Goal: Task Accomplishment & Management: Complete application form

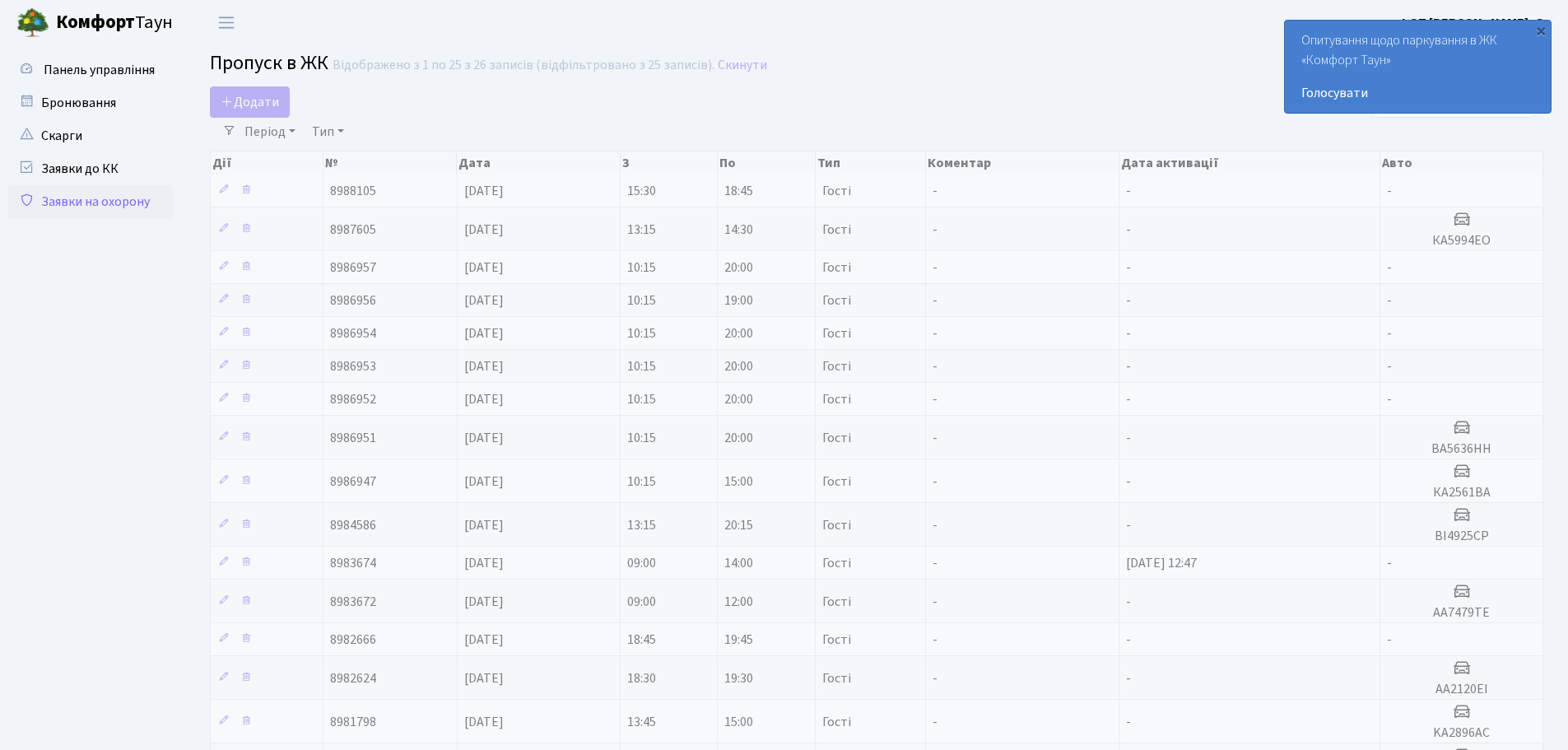
select select "25"
click at [276, 122] on link "Період" at bounding box center [270, 132] width 65 height 28
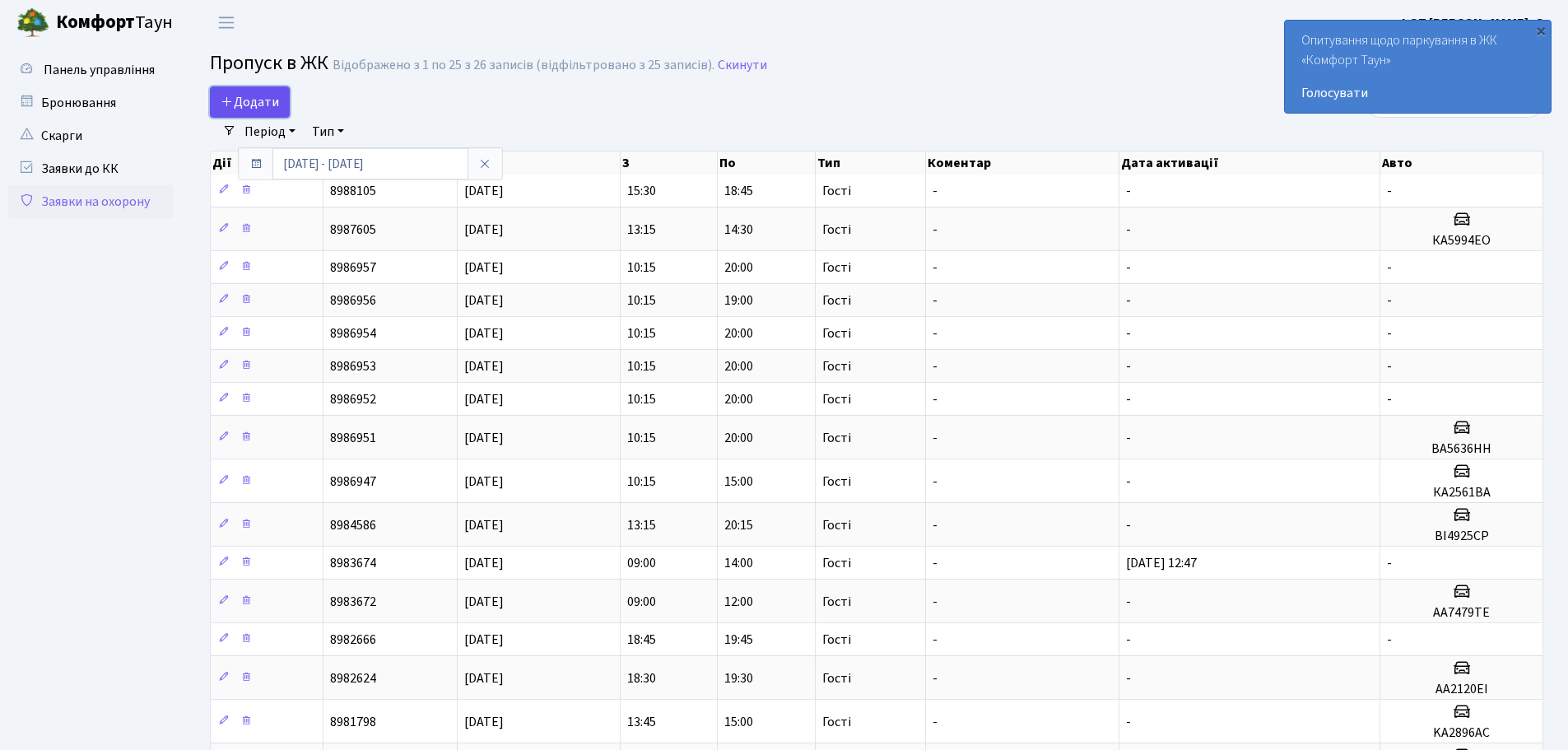
click at [283, 101] on link "Додати" at bounding box center [249, 102] width 80 height 31
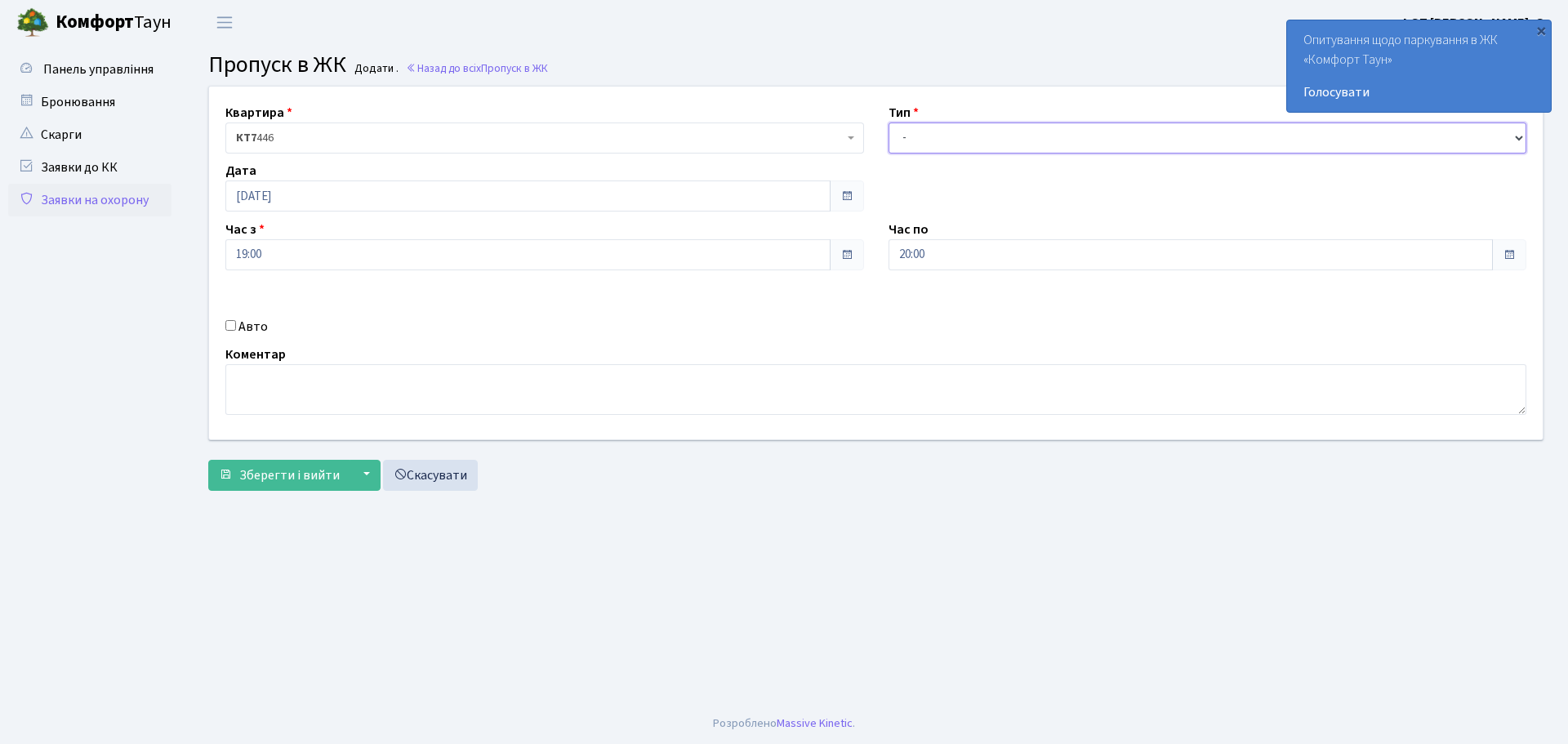
click at [950, 148] on select "- Доставка Таксі Гості Сервіс" at bounding box center [1208, 138] width 639 height 31
select select "3"
click at [889, 123] on select "- Доставка Таксі Гості Сервіс" at bounding box center [1208, 138] width 639 height 31
click at [316, 466] on span "Зберегти і вийти" at bounding box center [289, 475] width 101 height 18
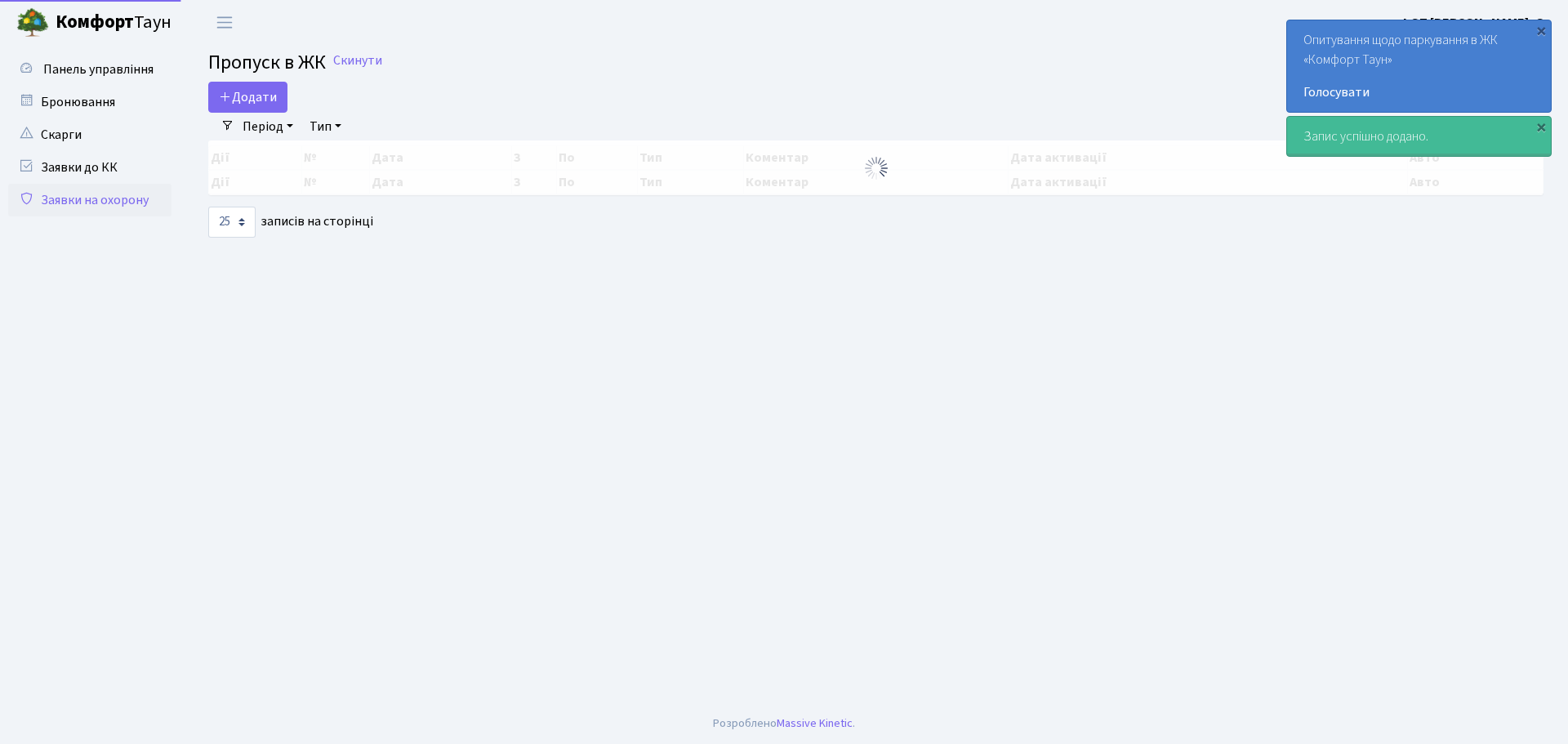
select select "25"
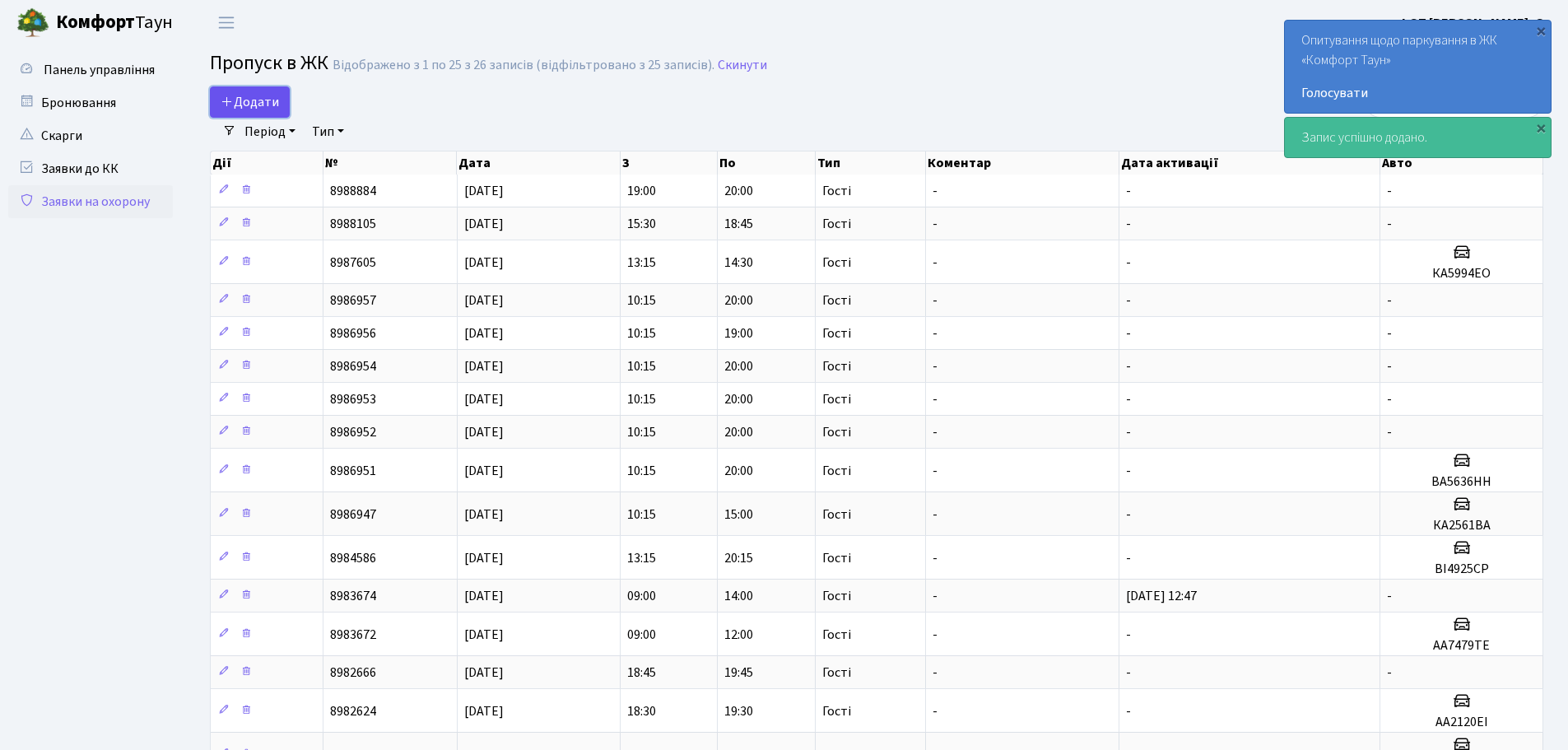
click at [249, 89] on link "Додати" at bounding box center [249, 102] width 80 height 31
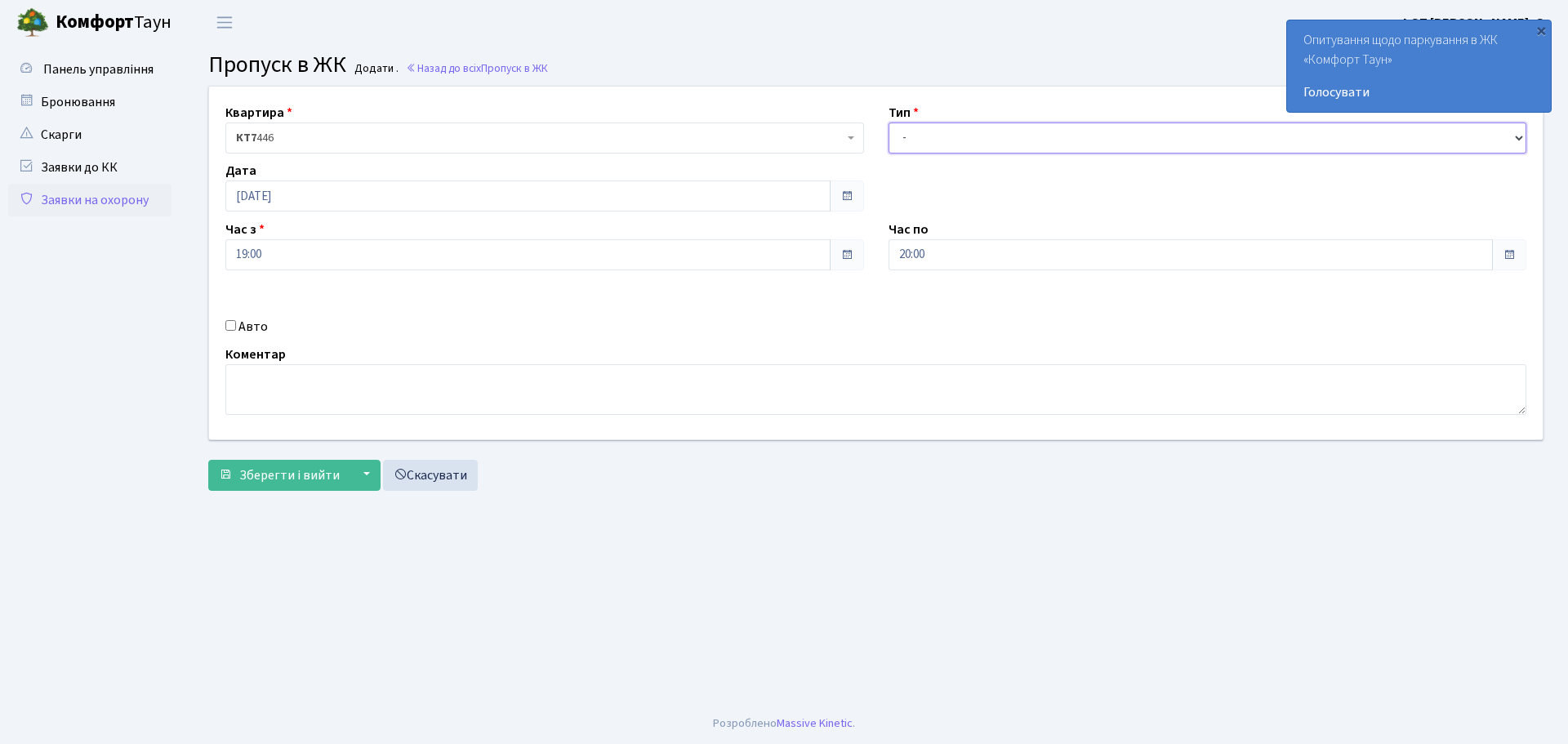
click at [1094, 128] on select "- Доставка Таксі Гості Сервіс" at bounding box center [1208, 138] width 639 height 31
select select "3"
click at [889, 123] on select "- Доставка Таксі Гості Сервіс" at bounding box center [1208, 138] width 639 height 31
click at [265, 474] on span "Зберегти і вийти" at bounding box center [289, 475] width 101 height 18
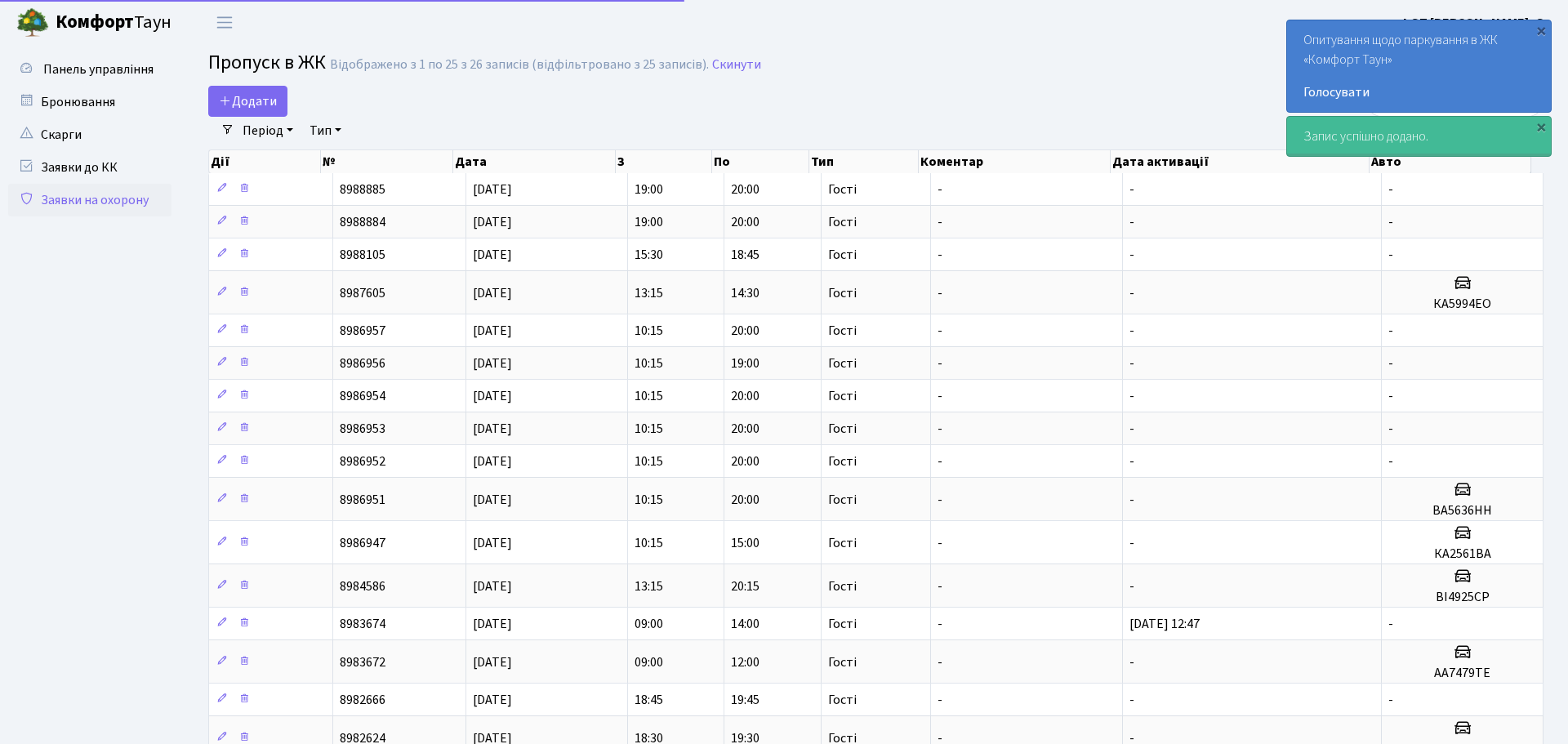
select select "25"
